Goal: Use online tool/utility: Utilize a website feature to perform a specific function

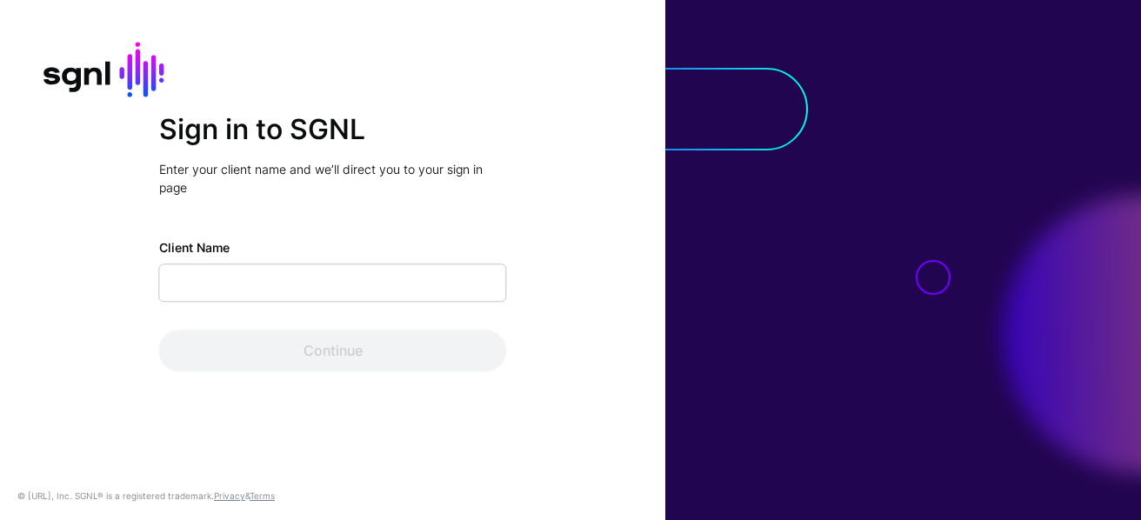
click at [357, 312] on div "Client Name Continue" at bounding box center [333, 305] width 348 height 133
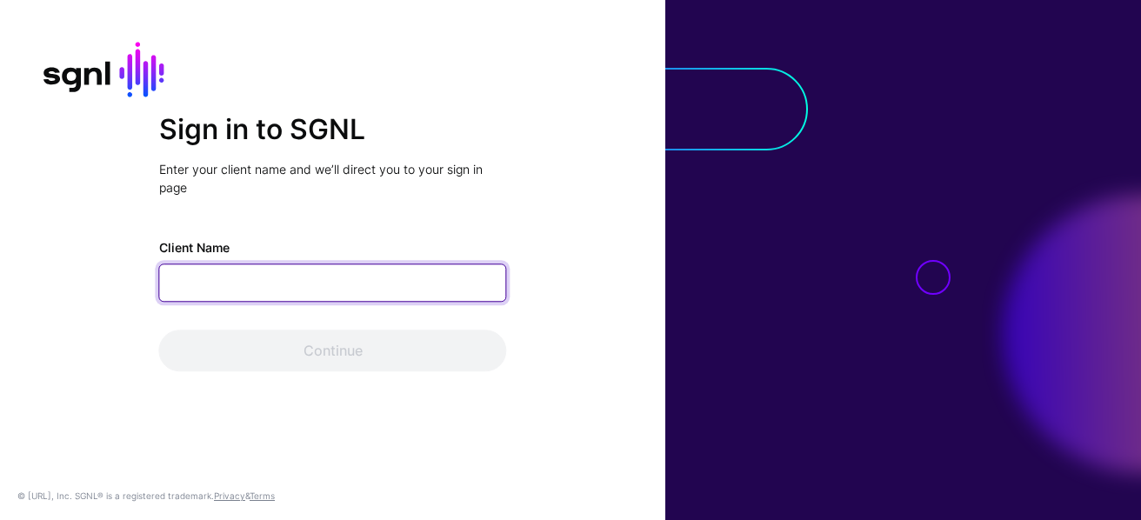
click at [358, 274] on input "Client Name" at bounding box center [333, 283] width 348 height 38
type input "**********"
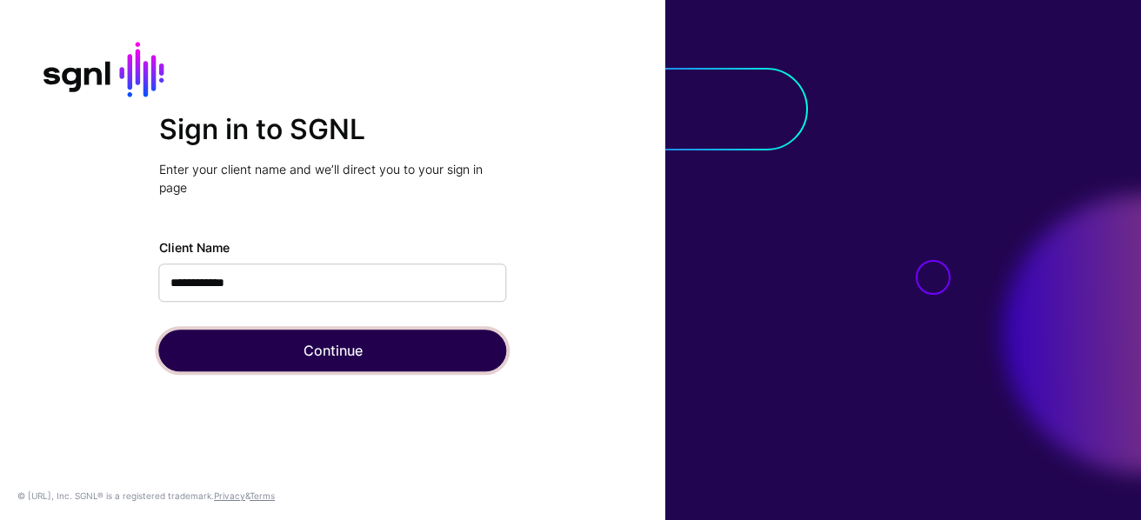
click at [322, 360] on button "Continue" at bounding box center [333, 351] width 348 height 42
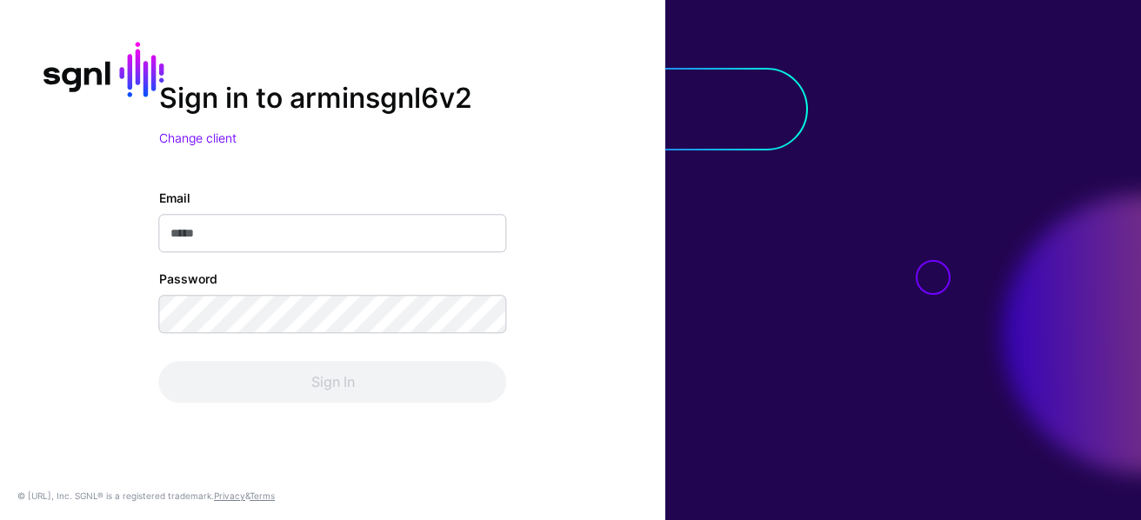
click at [377, 234] on input "Email" at bounding box center [333, 234] width 348 height 38
type input "**********"
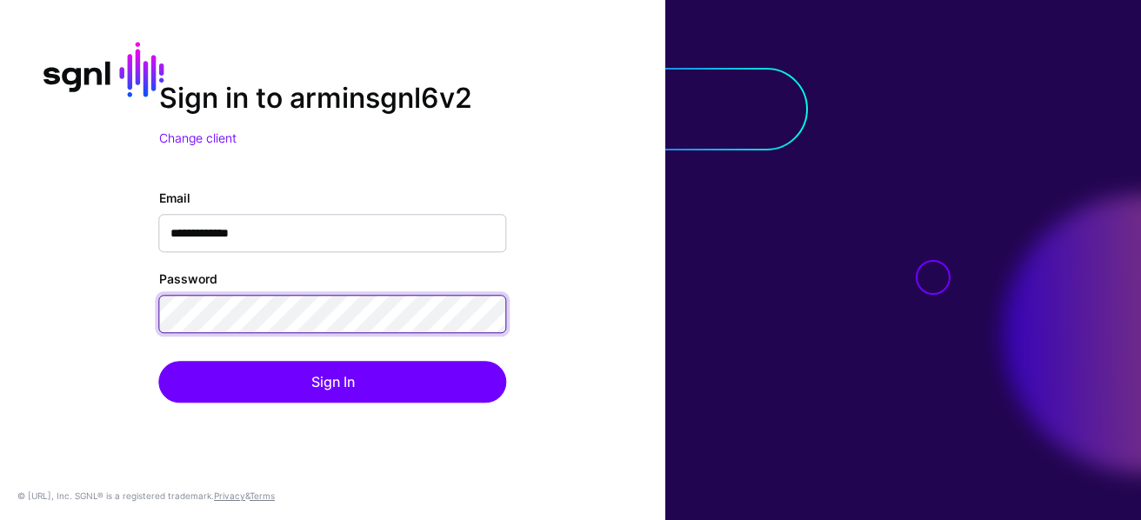
click at [159, 362] on button "Sign In" at bounding box center [333, 383] width 348 height 42
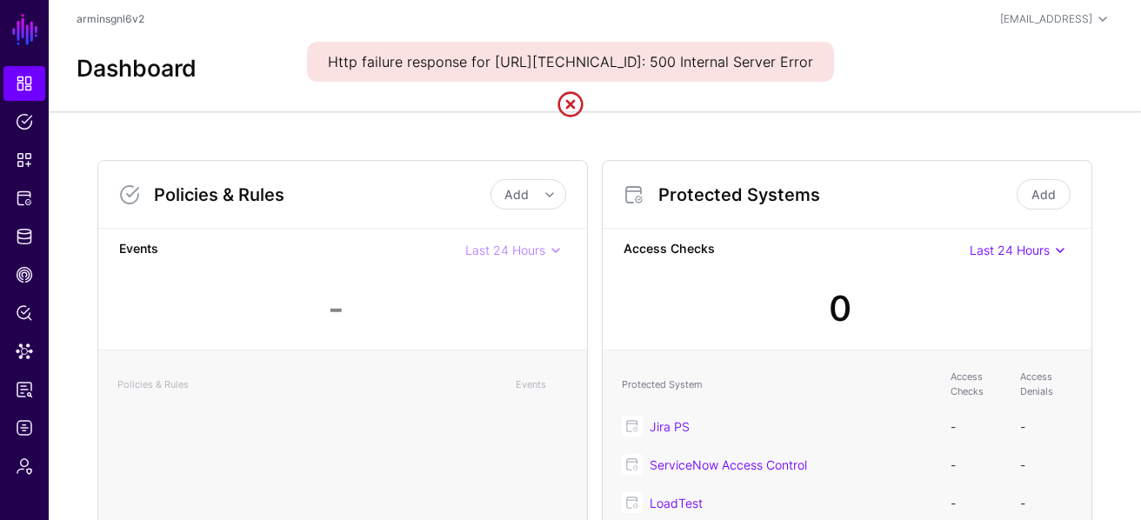
click at [557, 118] on link at bounding box center [571, 104] width 28 height 28
drag, startPoint x: 530, startPoint y: 96, endPoint x: 421, endPoint y: 50, distance: 118.1
click at [421, 50] on div "Http failure response for http://127.0.0.1:4200/api/config/metrics/v2/metrics?t…" at bounding box center [570, 62] width 527 height 40
drag, startPoint x: 414, startPoint y: 53, endPoint x: 419, endPoint y: 103, distance: 50.7
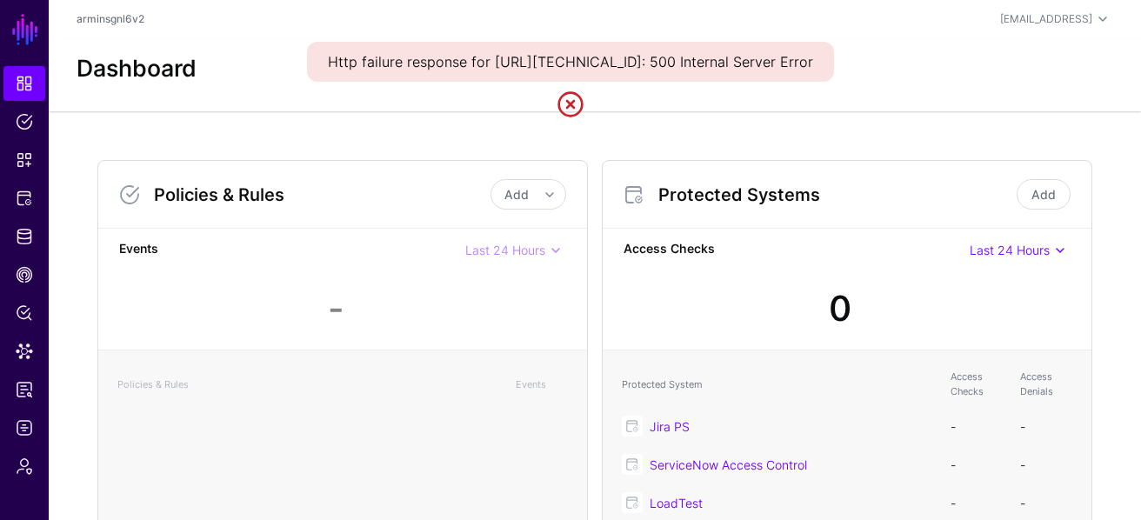
click at [419, 82] on div "Http failure response for http://127.0.0.1:4200/api/config/metrics/v2/metrics?t…" at bounding box center [570, 62] width 527 height 40
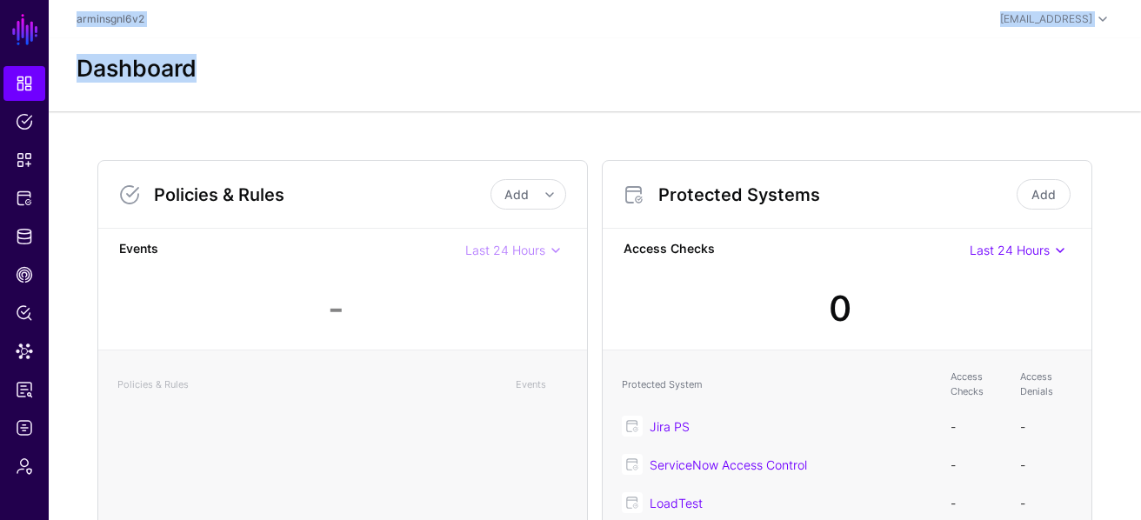
drag, startPoint x: 419, startPoint y: 103, endPoint x: 402, endPoint y: 82, distance: 27.8
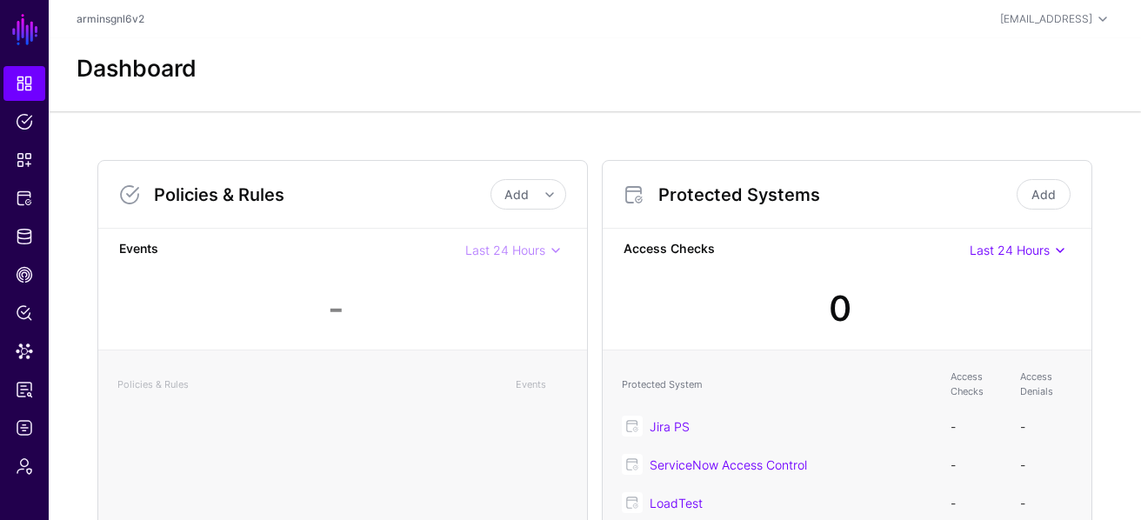
click at [337, 91] on div "Dashboard" at bounding box center [595, 74] width 1092 height 73
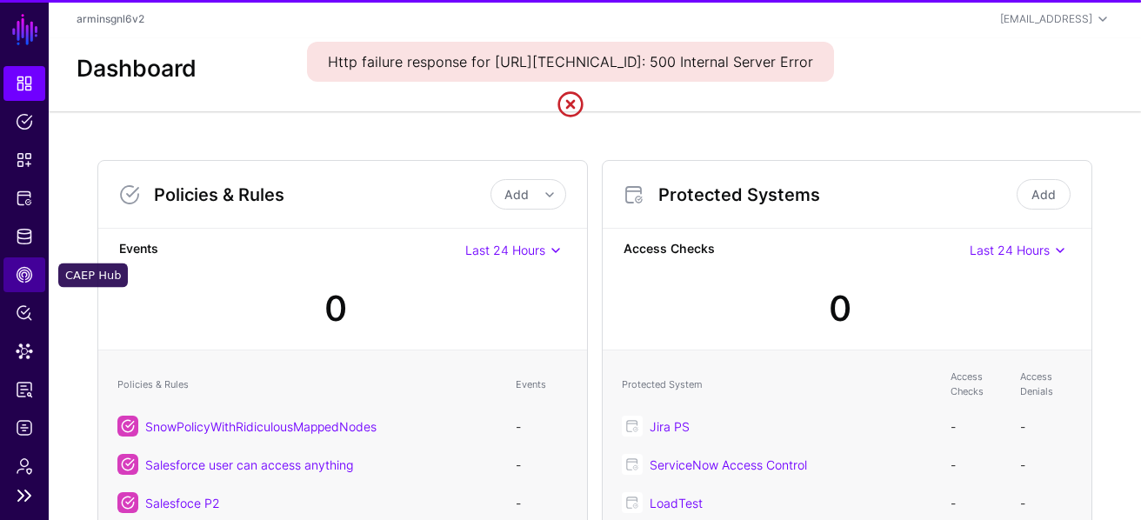
click at [25, 275] on span "CAEP Hub" at bounding box center [24, 274] width 17 height 17
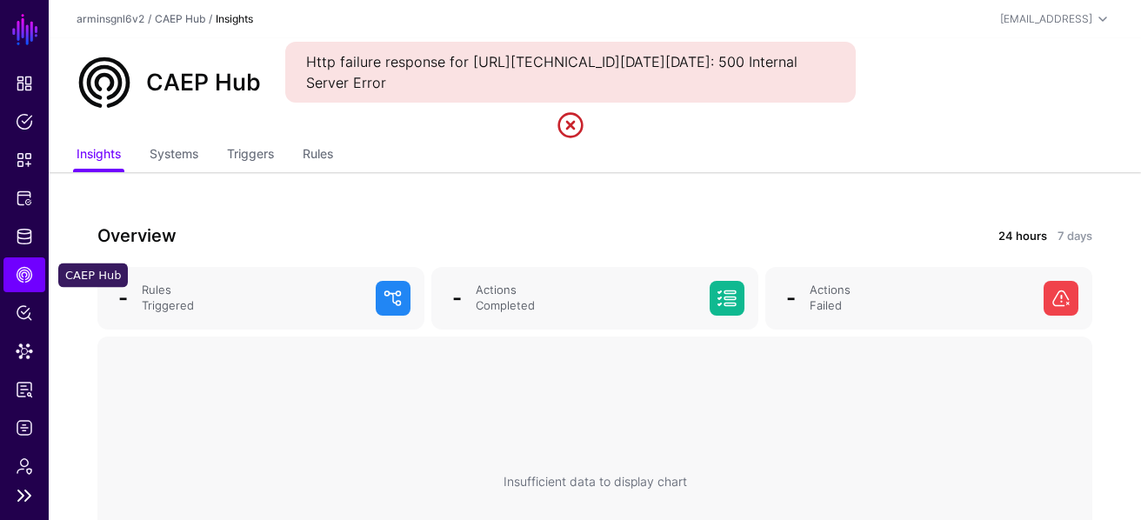
click at [25, 275] on span "CAEP Hub" at bounding box center [24, 274] width 17 height 17
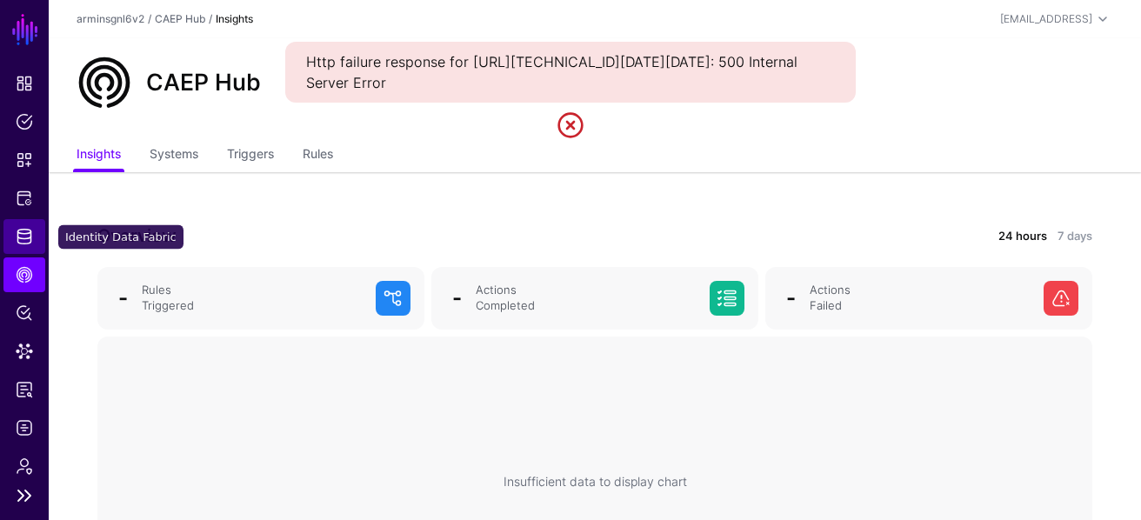
click at [27, 223] on link "Identity Data Fabric" at bounding box center [24, 236] width 42 height 35
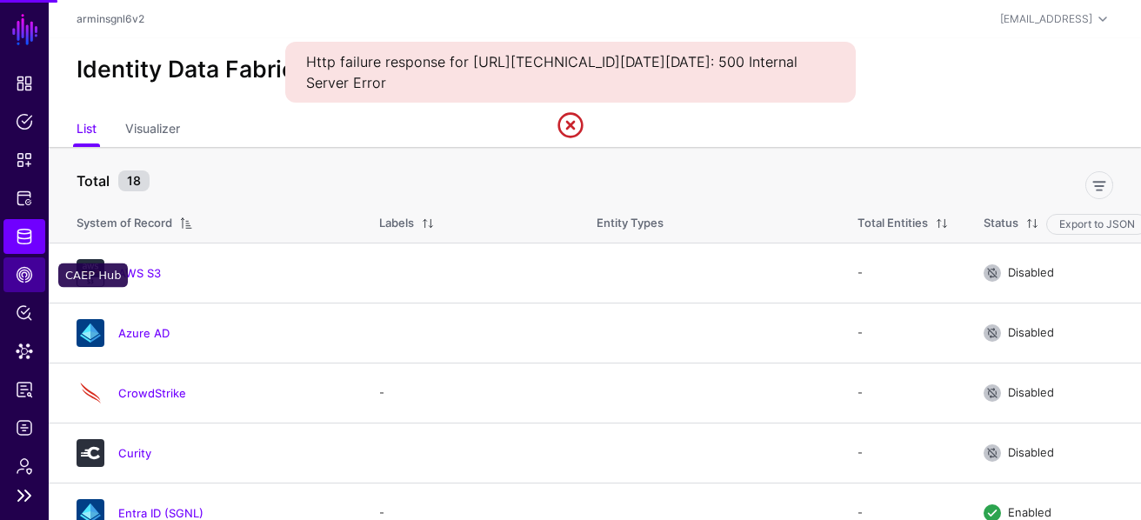
click at [25, 290] on link "CAEP Hub" at bounding box center [24, 274] width 42 height 35
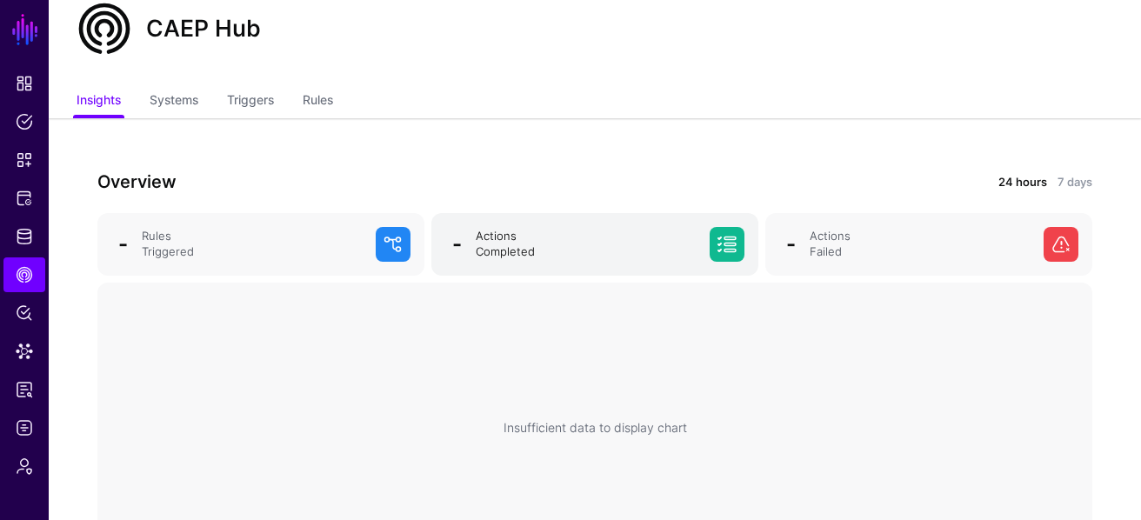
scroll to position [10, 0]
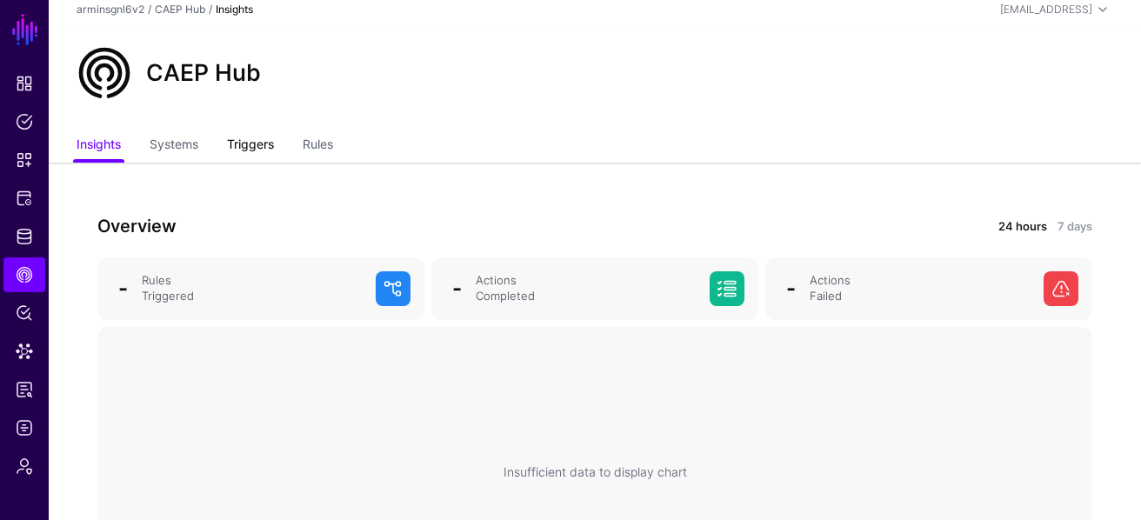
click at [259, 153] on link "Triggers" at bounding box center [250, 146] width 47 height 33
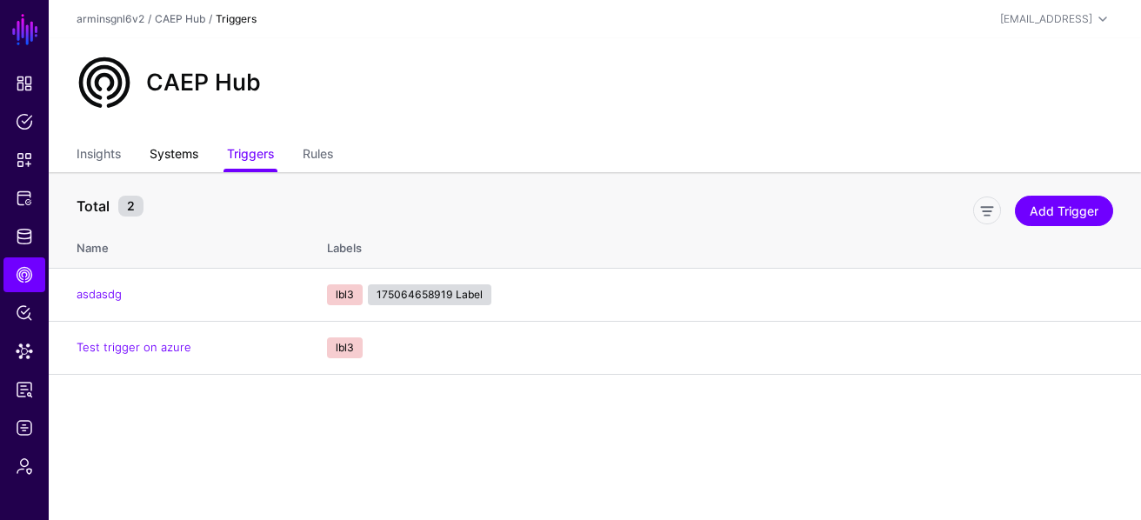
click at [189, 162] on link "Systems" at bounding box center [174, 155] width 49 height 33
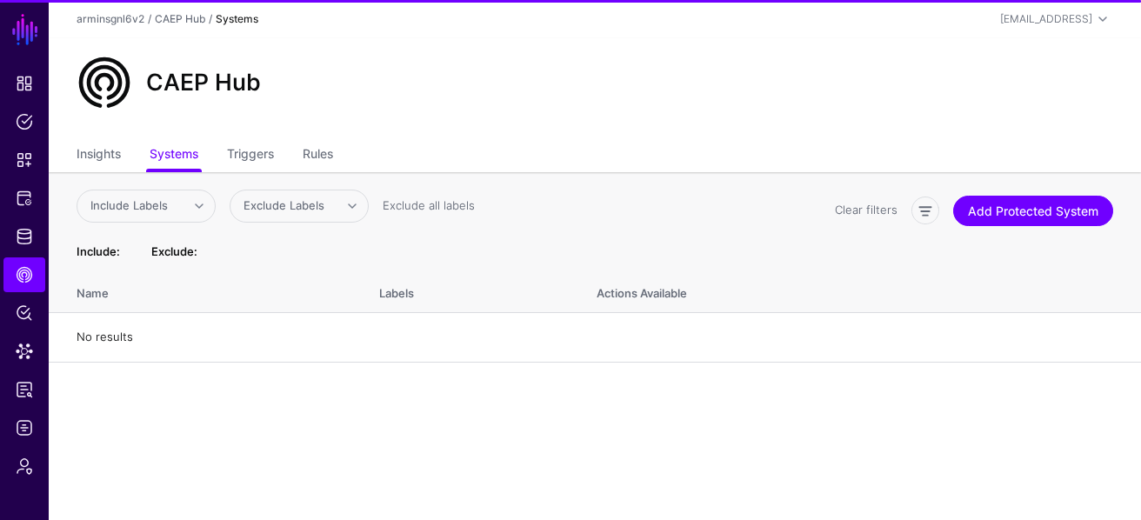
click at [373, 168] on ul "Insights Systems Triggers Rules" at bounding box center [595, 155] width 1037 height 33
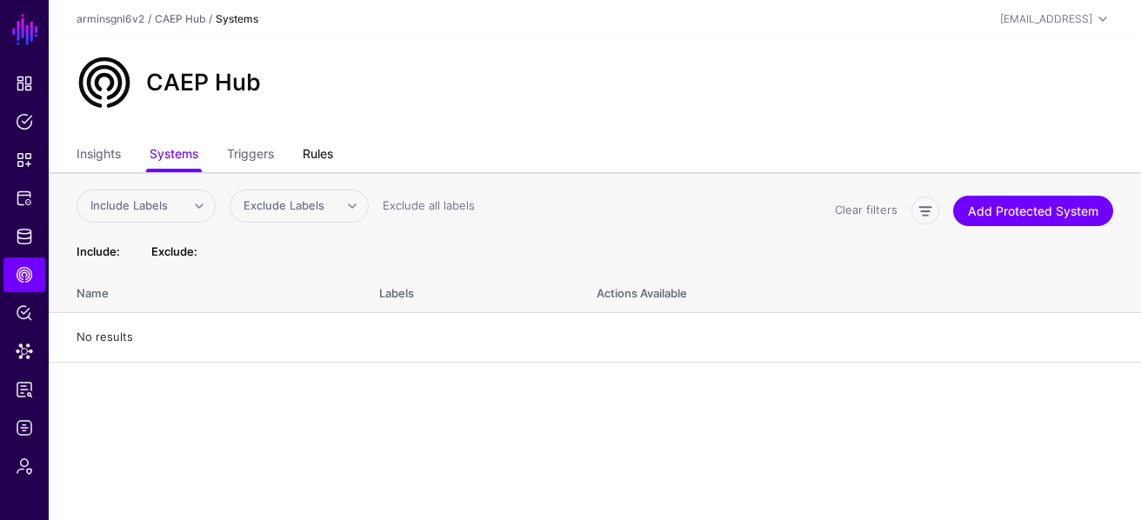
click at [333, 164] on link "Rules" at bounding box center [318, 155] width 30 height 33
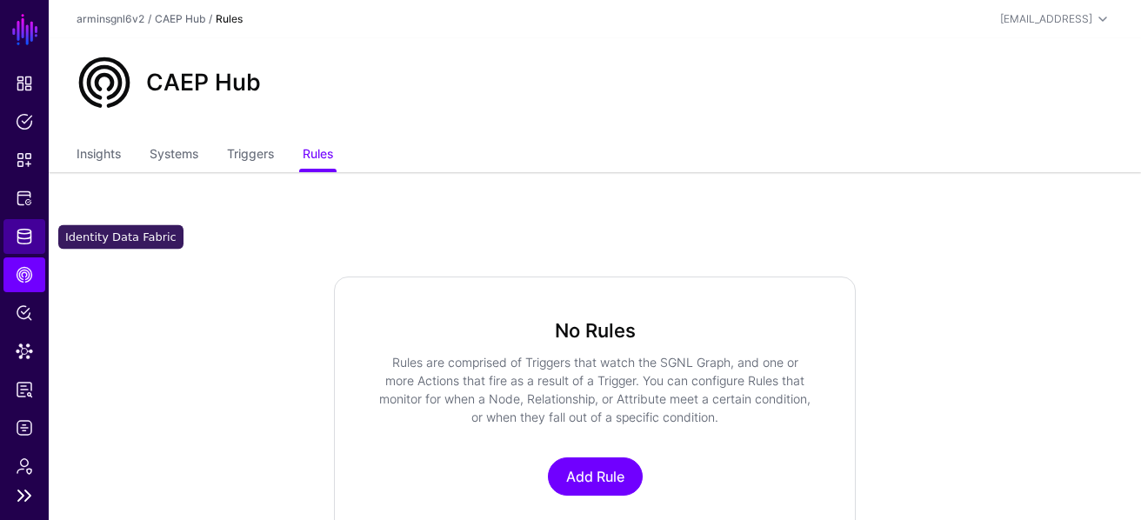
click at [20, 240] on span "Identity Data Fabric" at bounding box center [24, 236] width 17 height 17
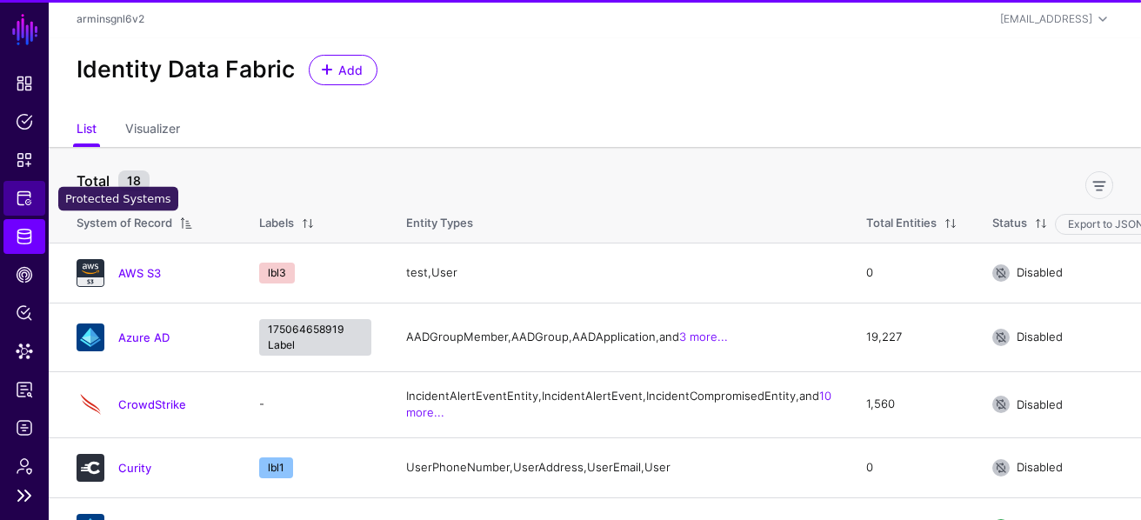
click at [20, 195] on span "Protected Systems" at bounding box center [24, 198] width 17 height 17
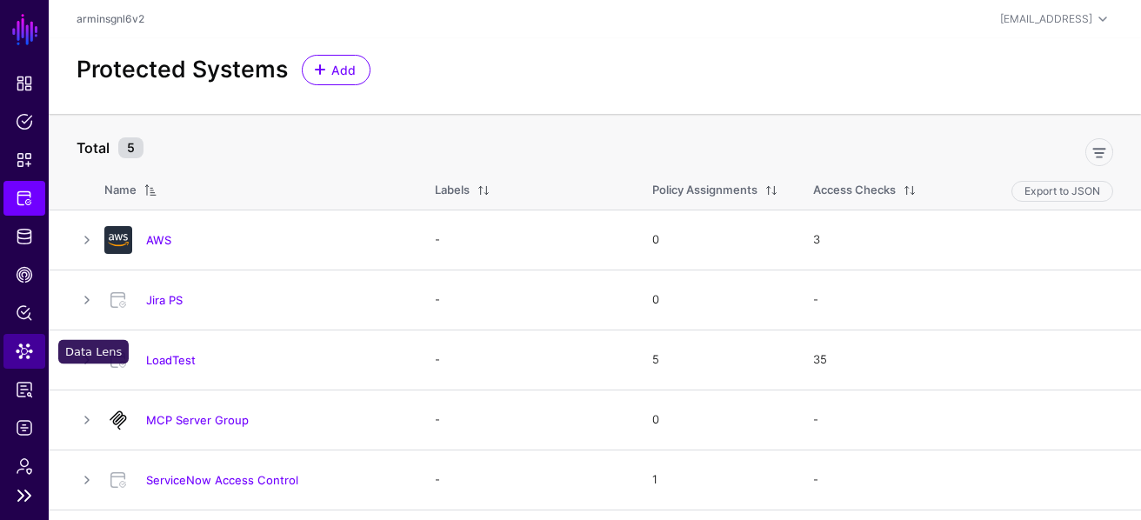
click at [20, 362] on link "Data Lens" at bounding box center [24, 351] width 42 height 35
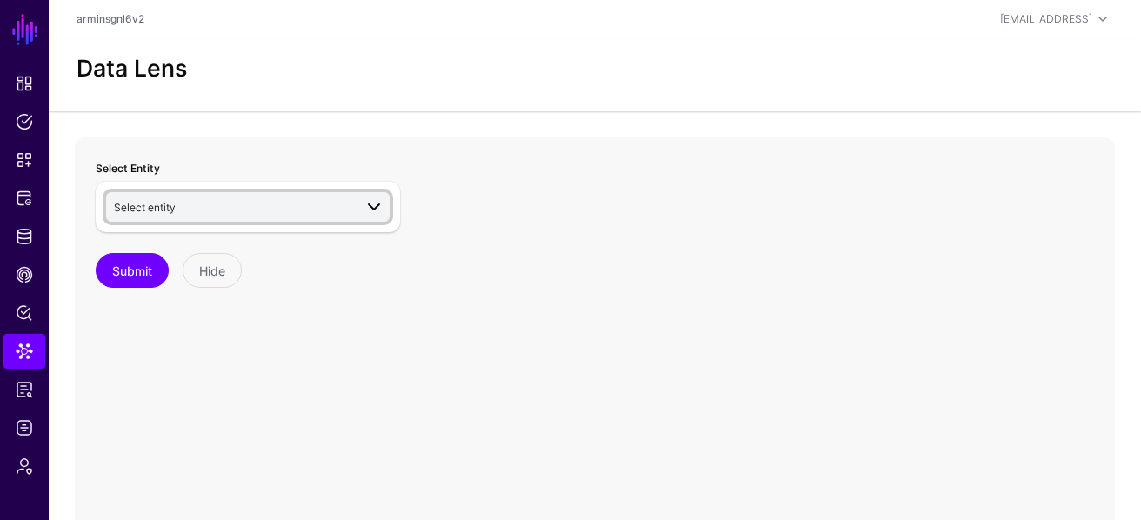
click at [252, 209] on span "Select entity" at bounding box center [233, 206] width 239 height 19
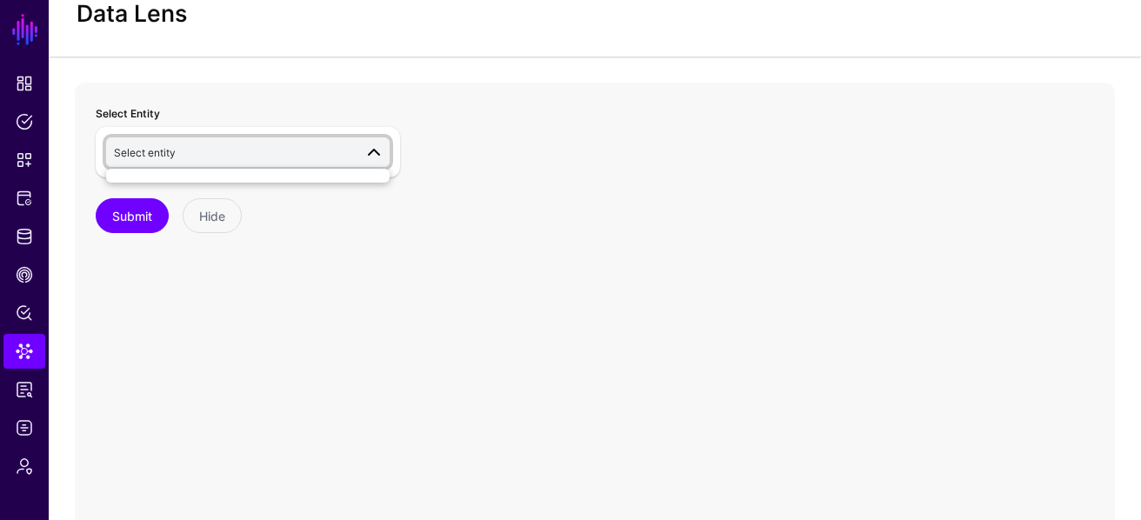
scroll to position [57, 0]
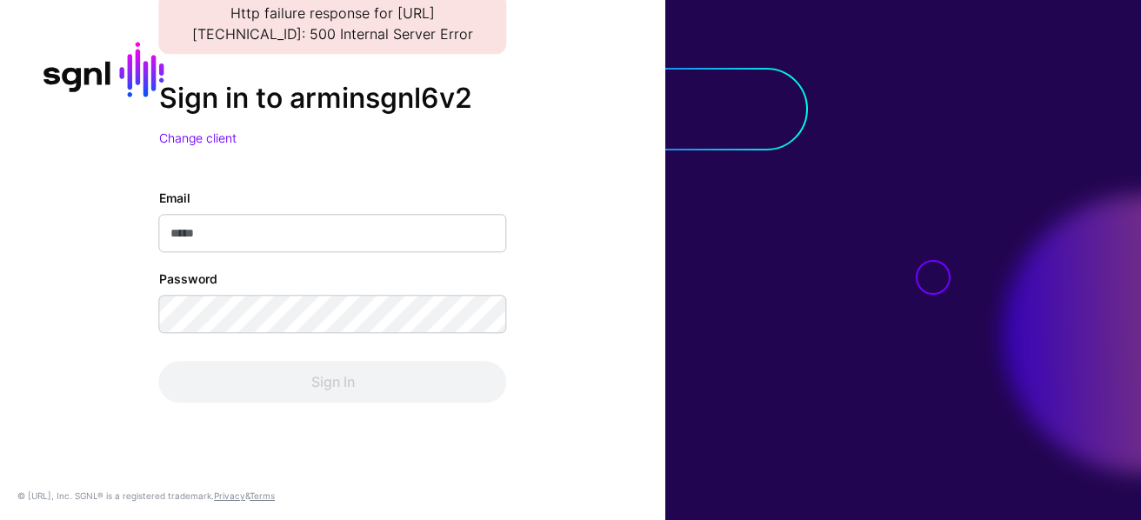
click at [304, 249] on input "Email" at bounding box center [333, 234] width 348 height 38
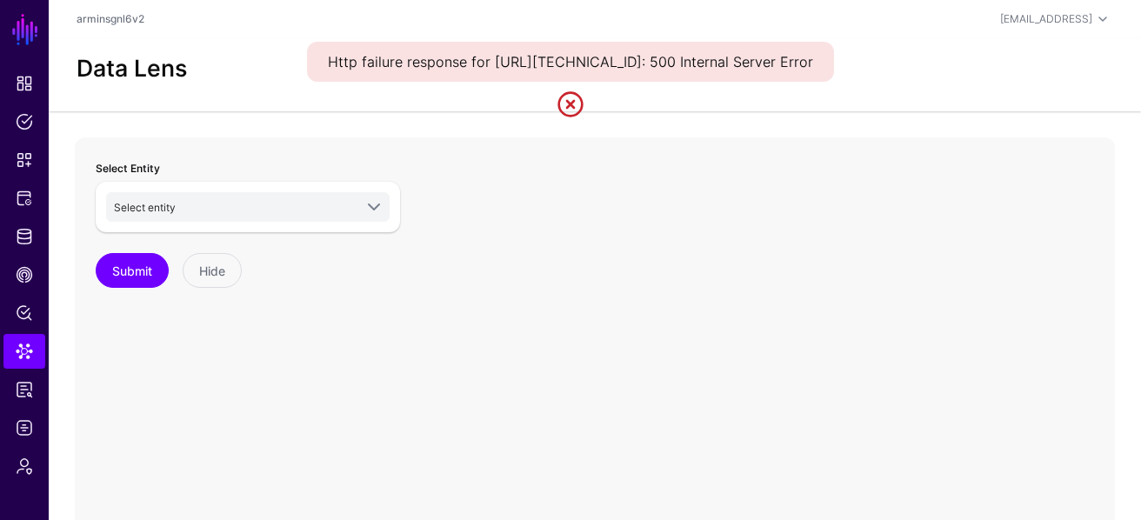
click at [534, 48] on div "Http failure response for [URL][TECHNICAL_ID]: 500 Internal Server Error" at bounding box center [570, 62] width 527 height 40
click at [534, 65] on div "Http failure response for [URL][TECHNICAL_ID]: 500 Internal Server Error" at bounding box center [570, 62] width 527 height 40
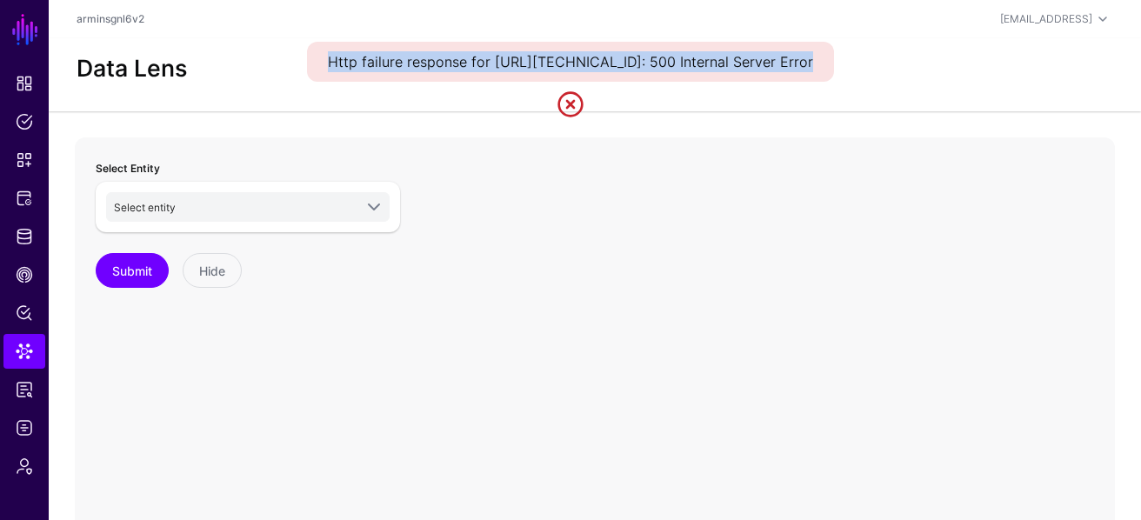
click at [534, 65] on div "Http failure response for [URL][TECHNICAL_ID]: 500 Internal Server Error" at bounding box center [570, 62] width 527 height 40
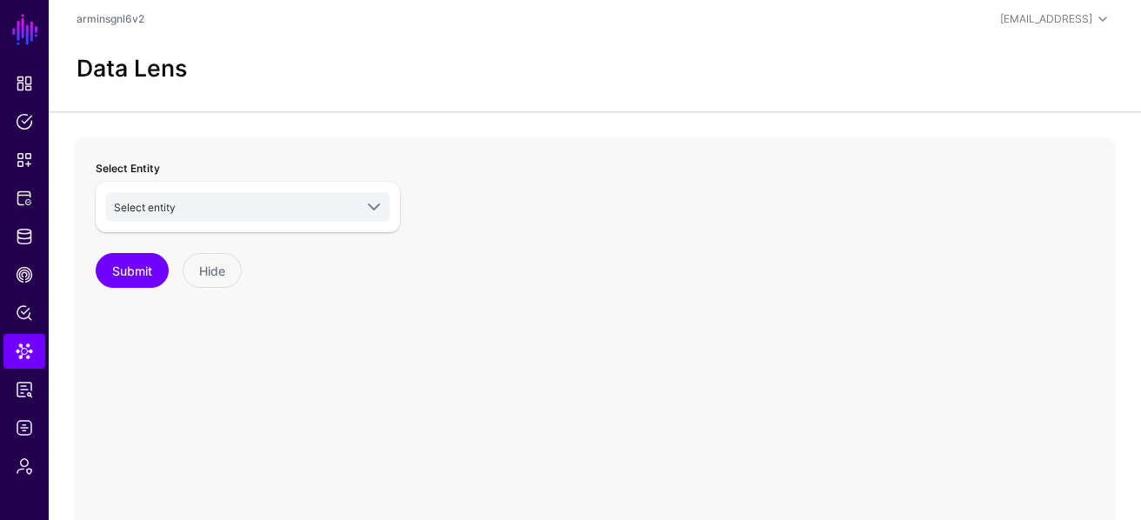
click at [671, 62] on div "Data Lens" at bounding box center [595, 69] width 1051 height 28
click at [342, 216] on span "Select entity" at bounding box center [249, 207] width 270 height 21
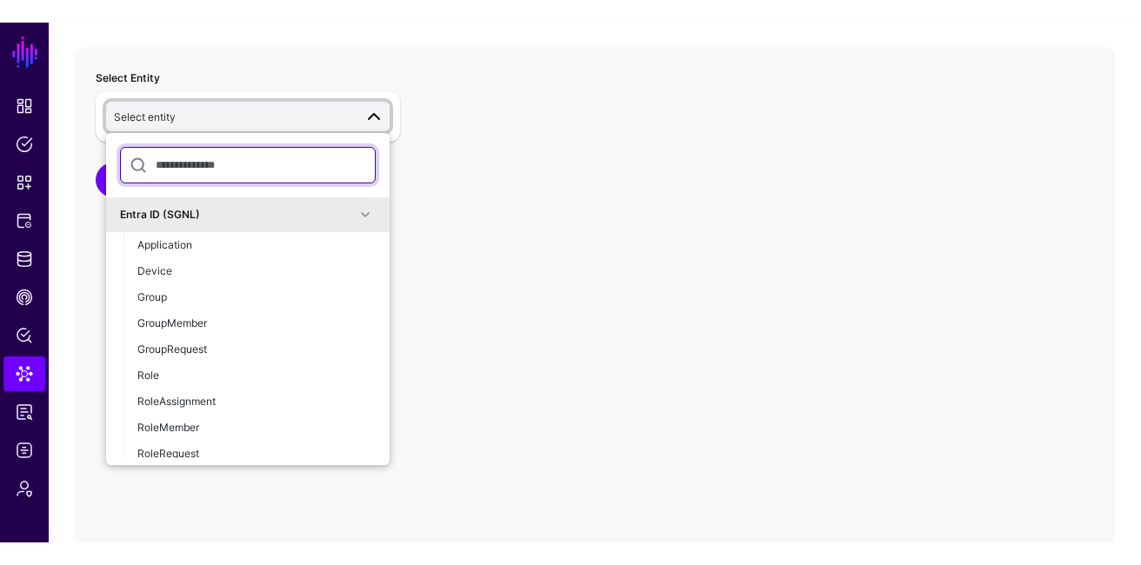
scroll to position [137, 0]
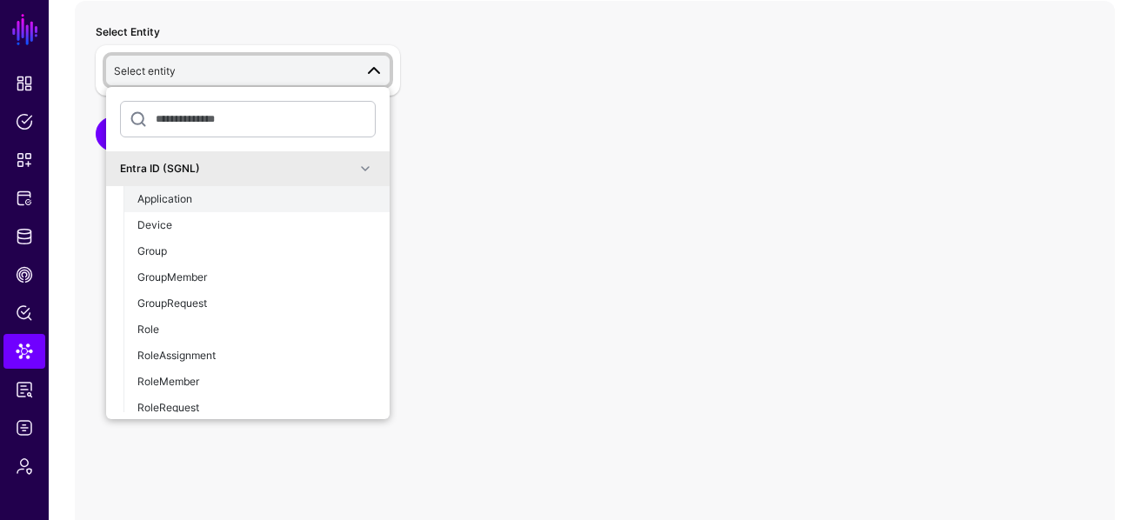
click at [253, 186] on button "Application" at bounding box center [256, 199] width 266 height 26
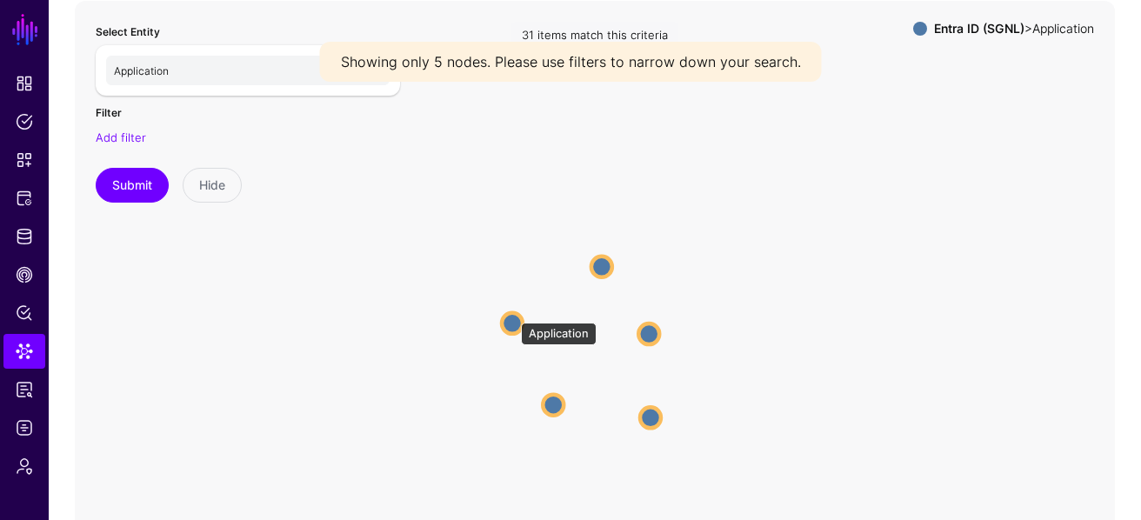
click at [512, 314] on circle at bounding box center [512, 323] width 21 height 21
